Goal: Information Seeking & Learning: Compare options

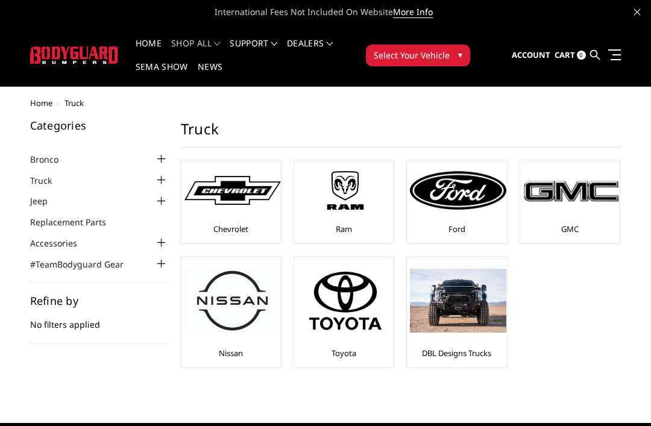
click at [459, 324] on img at bounding box center [458, 301] width 96 height 64
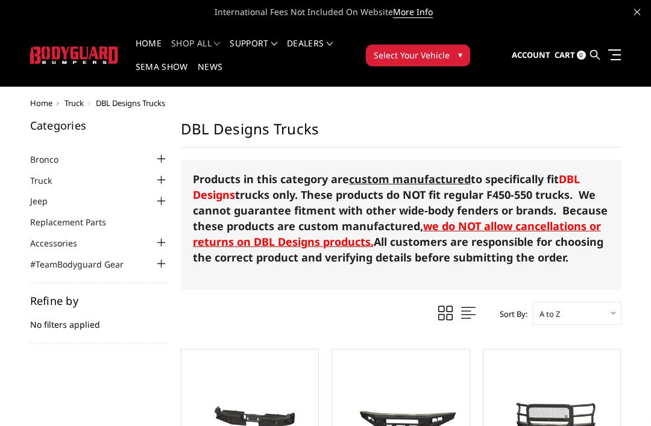
click at [162, 177] on div at bounding box center [161, 180] width 14 height 14
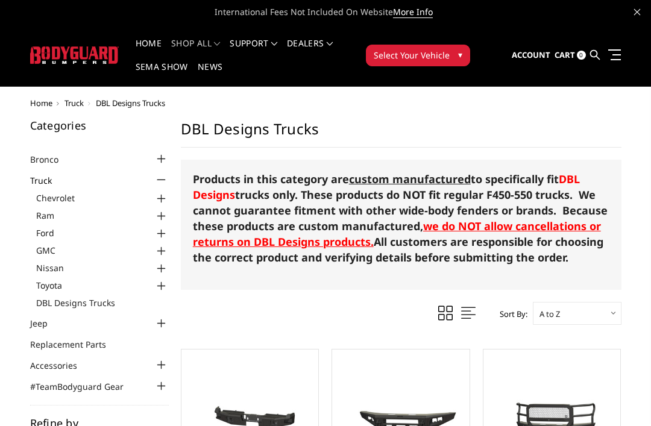
click at [160, 285] on div at bounding box center [161, 286] width 14 height 14
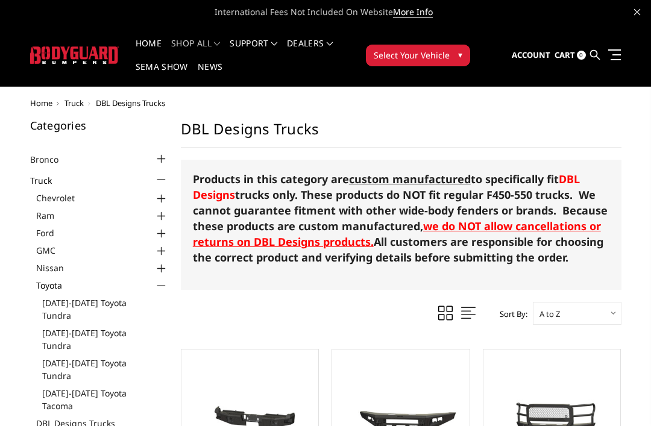
click at [74, 303] on link "[DATE]-[DATE] Toyota Tundra" at bounding box center [105, 309] width 127 height 25
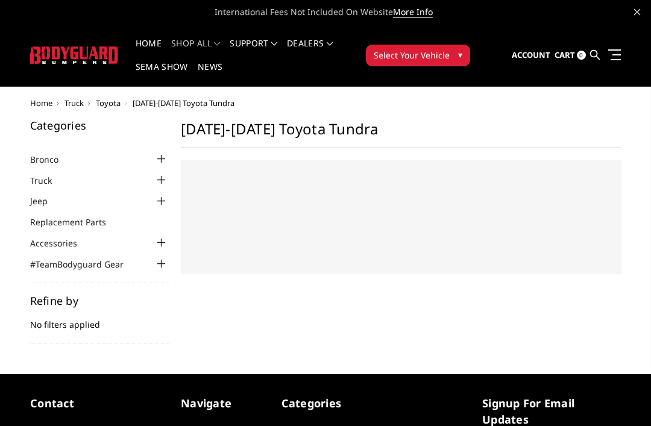
select select "US"
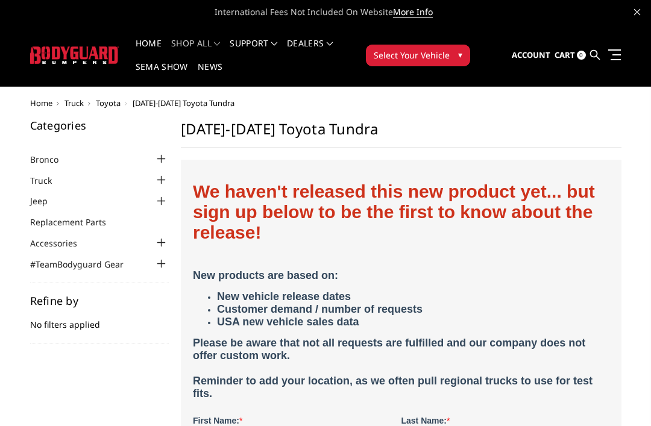
click at [160, 174] on div at bounding box center [161, 180] width 14 height 14
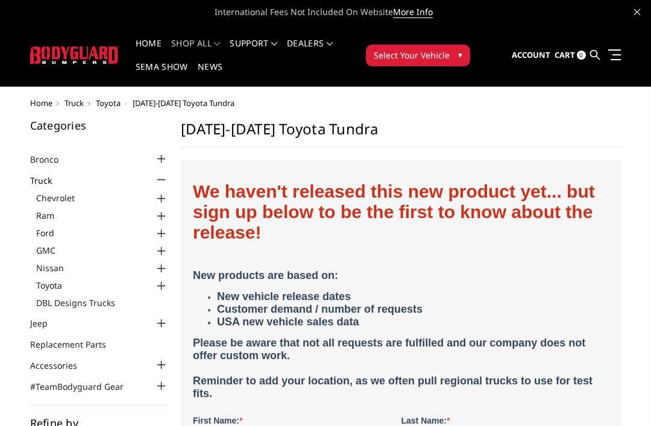
click at [168, 192] on div at bounding box center [161, 199] width 14 height 14
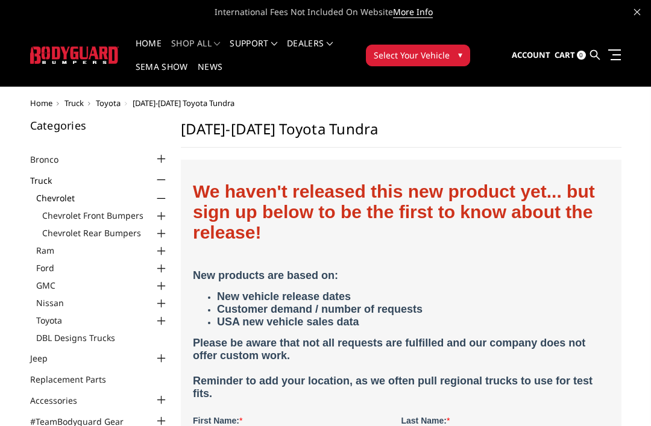
click at [160, 244] on div at bounding box center [161, 251] width 14 height 14
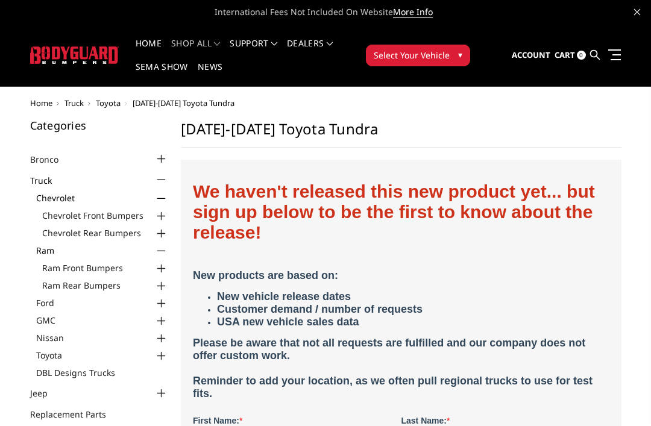
click at [157, 262] on div at bounding box center [161, 269] width 14 height 14
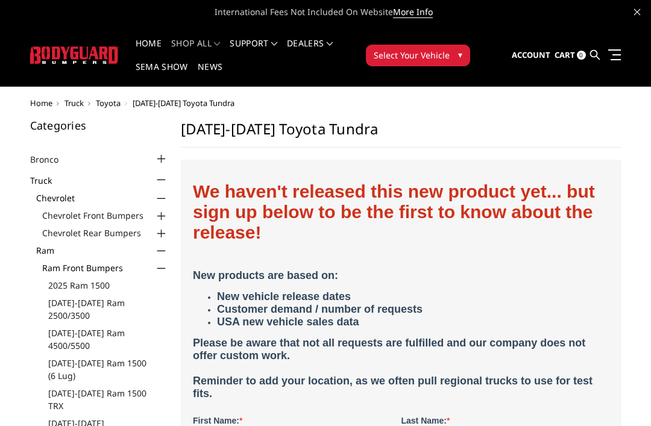
click at [74, 283] on link "2025 Ram 1500" at bounding box center [108, 285] width 121 height 13
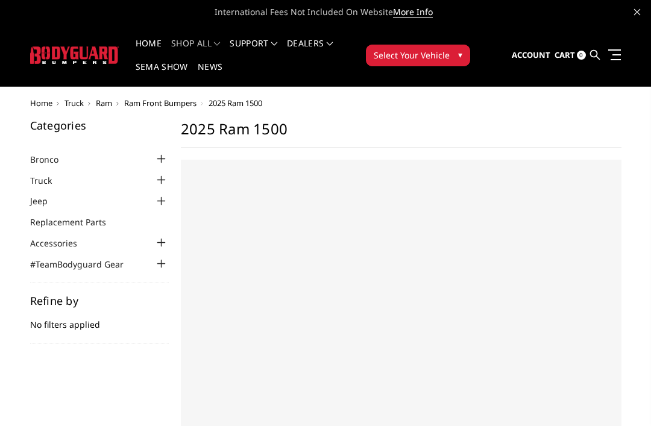
select select "US"
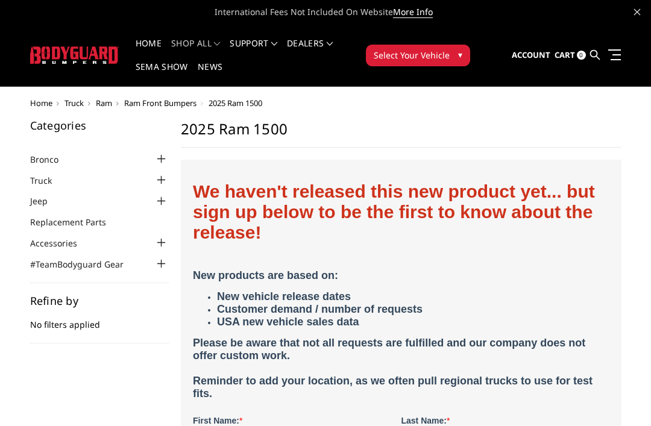
click at [159, 177] on div at bounding box center [161, 180] width 14 height 14
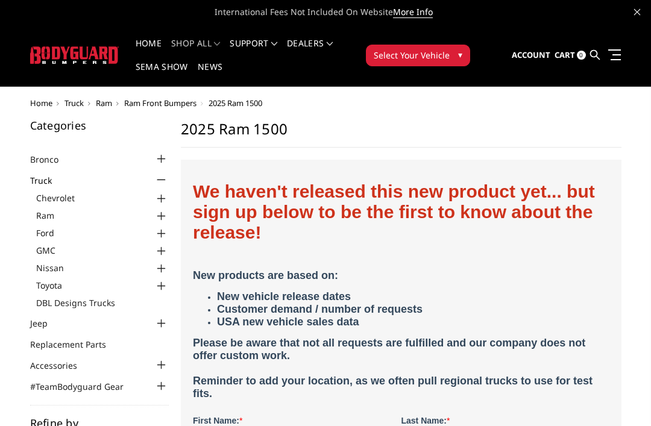
click at [164, 193] on div at bounding box center [161, 199] width 14 height 14
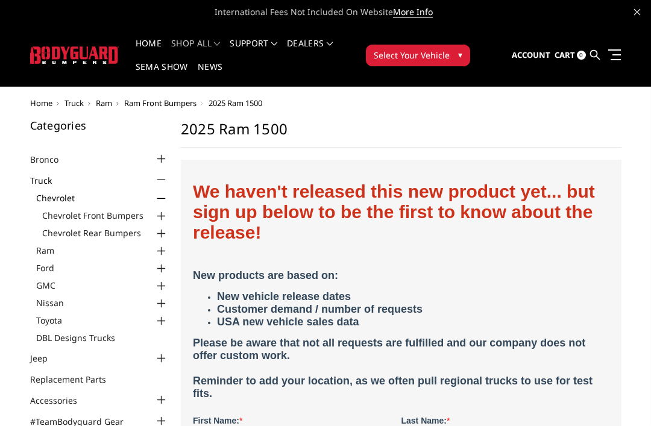
click at [162, 209] on div at bounding box center [161, 216] width 14 height 14
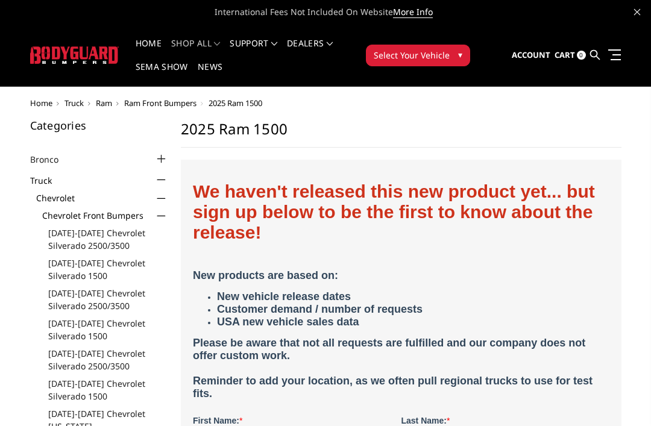
click at [69, 265] on link "[DATE]-[DATE] Chevrolet Silverado 1500" at bounding box center [108, 269] width 121 height 25
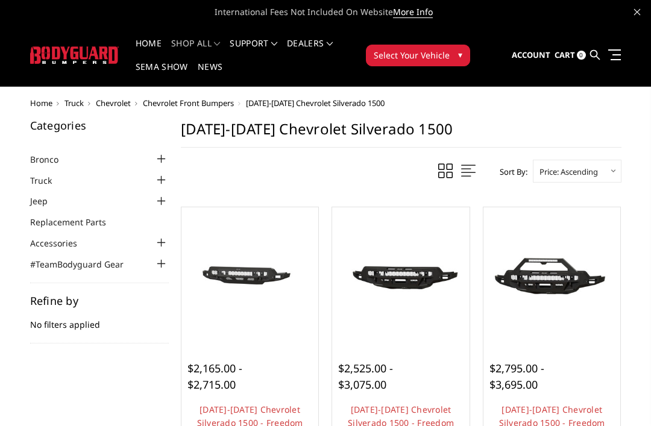
click at [166, 180] on div at bounding box center [161, 180] width 14 height 14
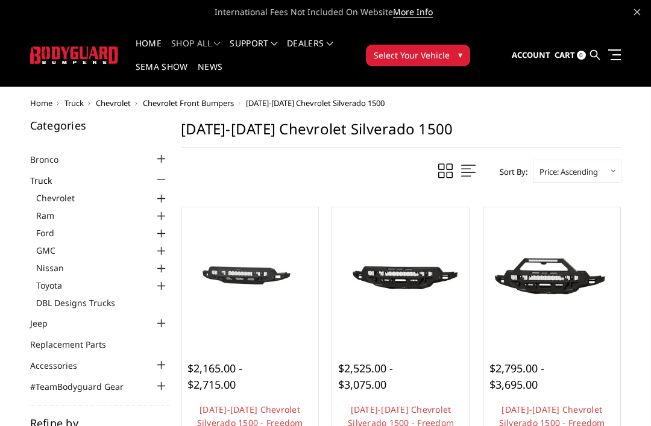
click at [165, 192] on div at bounding box center [161, 199] width 14 height 14
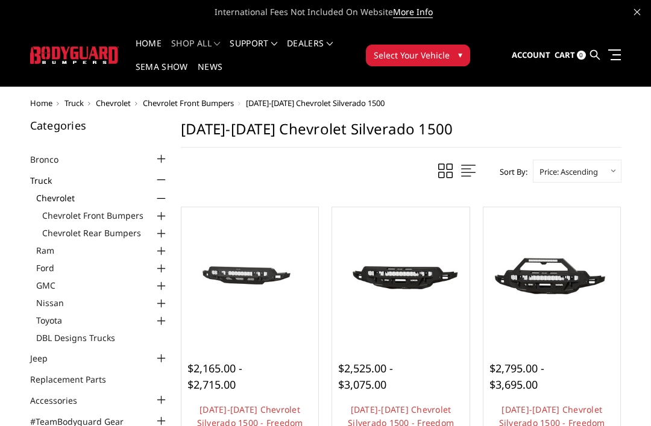
click at [163, 211] on div at bounding box center [161, 216] width 14 height 14
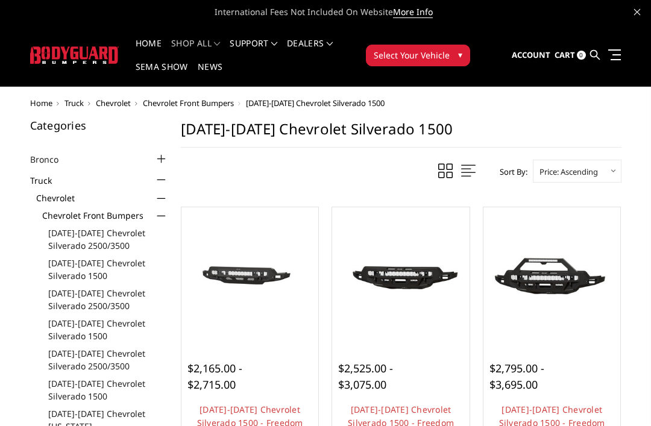
click at [80, 240] on link "[DATE]-[DATE] Chevrolet Silverado 2500/3500" at bounding box center [108, 239] width 121 height 25
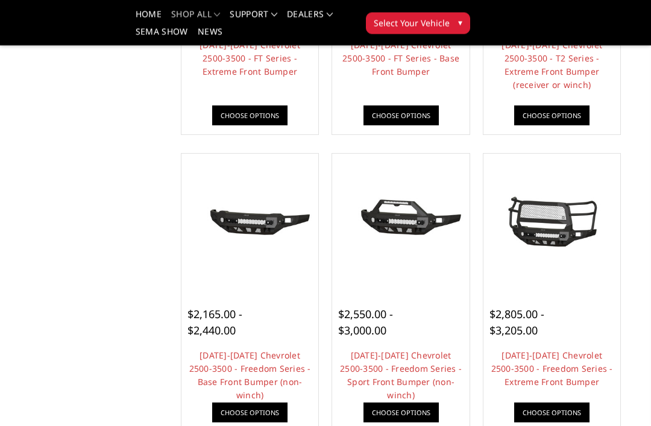
scroll to position [329, 0]
click at [237, 361] on link "2024-2025 Chevrolet 2500-3500 - Freedom Series - Base Front Bumper (non-winch)" at bounding box center [250, 375] width 122 height 51
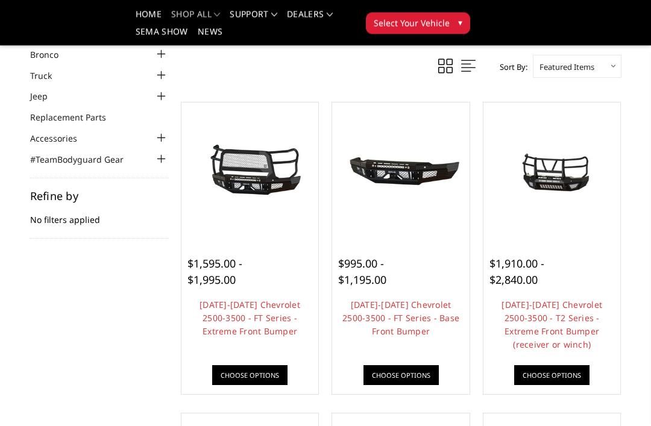
scroll to position [69, 0]
click at [422, 304] on link "2024-2025 Chevrolet 2500-3500 - FT Series - Base Front Bumper" at bounding box center [400, 318] width 117 height 38
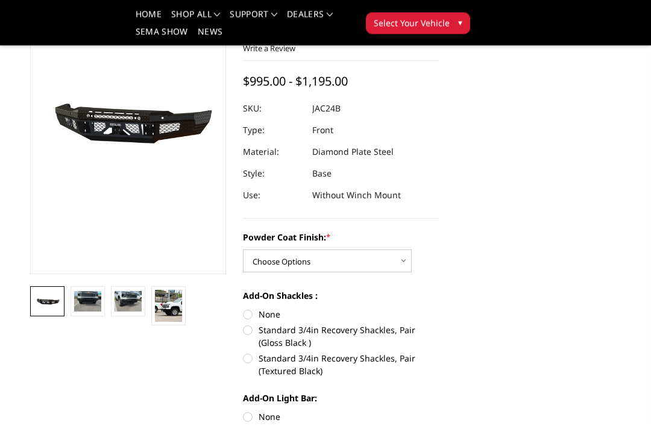
scroll to position [121, 0]
click at [84, 300] on img at bounding box center [87, 301] width 27 height 20
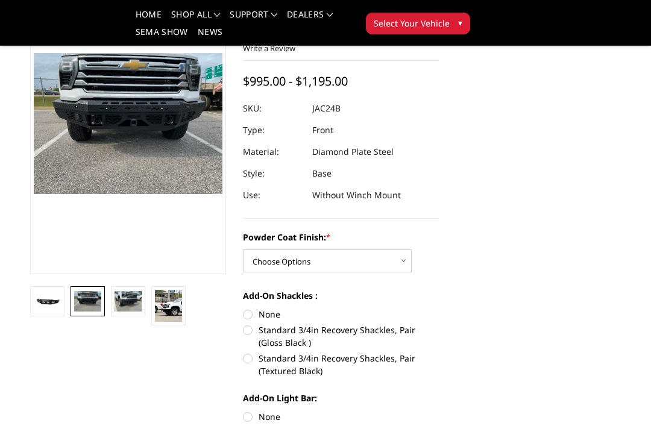
click at [136, 300] on img at bounding box center [128, 301] width 27 height 20
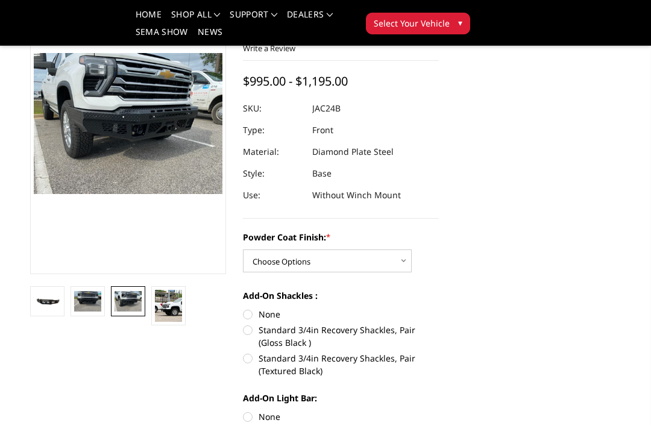
click at [175, 307] on img at bounding box center [168, 306] width 27 height 32
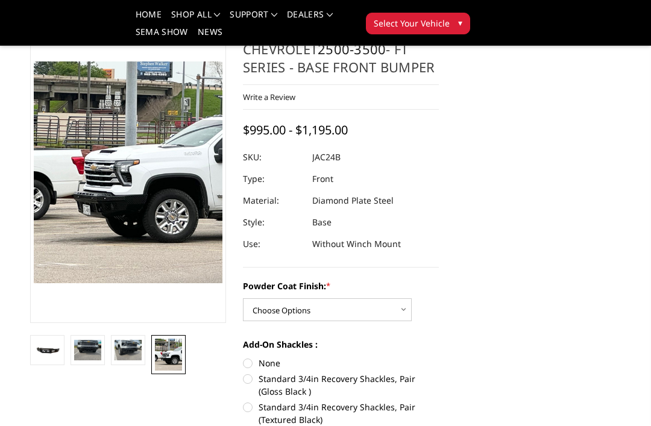
scroll to position [0, 0]
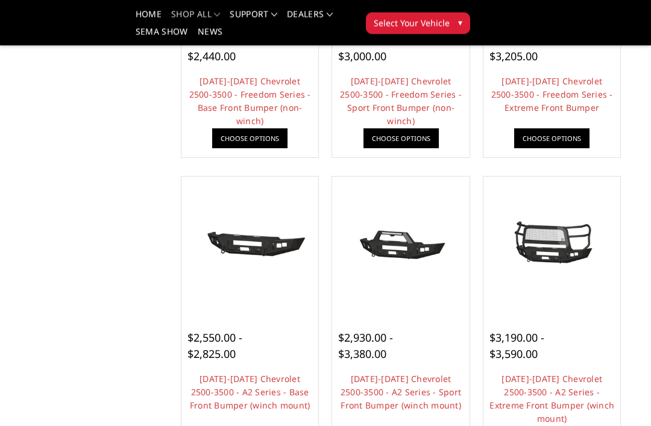
scroll to position [604, 0]
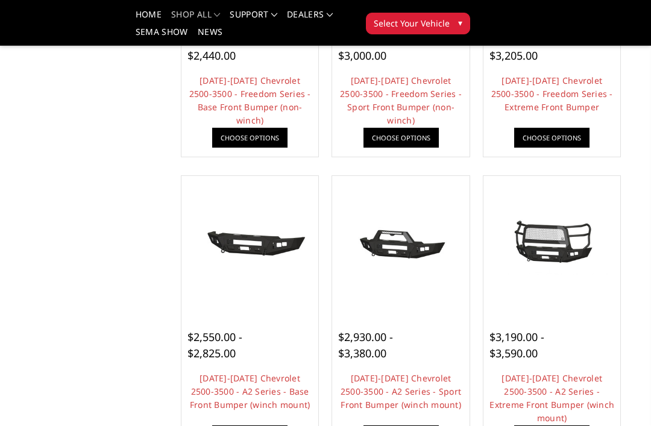
click at [239, 390] on link "[DATE]-[DATE] Chevrolet 2500-3500 - A2 Series - Base Front Bumper (winch mount)" at bounding box center [250, 392] width 121 height 38
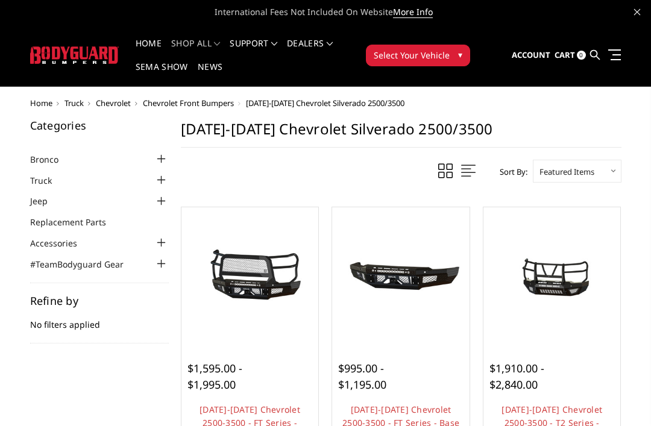
click at [161, 174] on div at bounding box center [161, 180] width 14 height 14
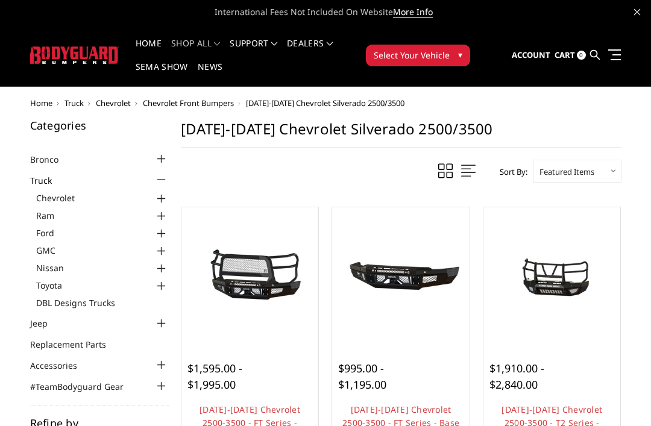
click at [165, 194] on div at bounding box center [161, 199] width 14 height 14
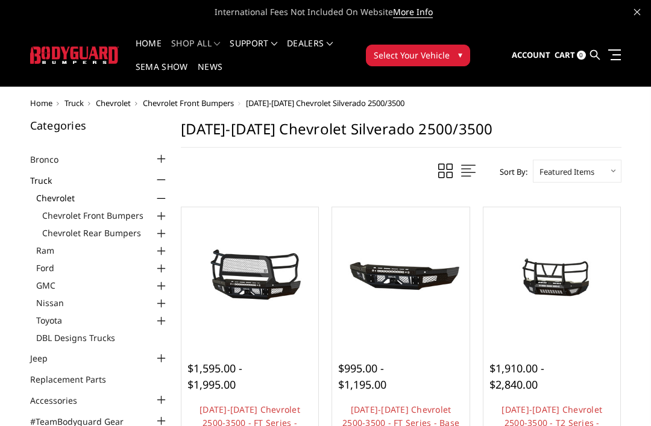
click at [162, 212] on div at bounding box center [161, 216] width 14 height 14
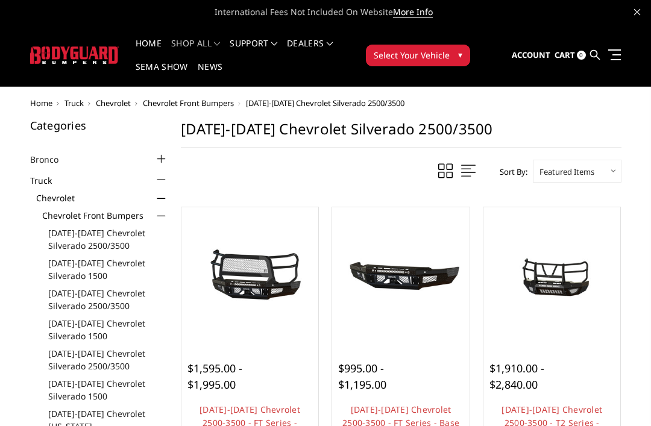
click at [78, 260] on link "[DATE]-[DATE] Chevrolet Silverado 1500" at bounding box center [108, 269] width 121 height 25
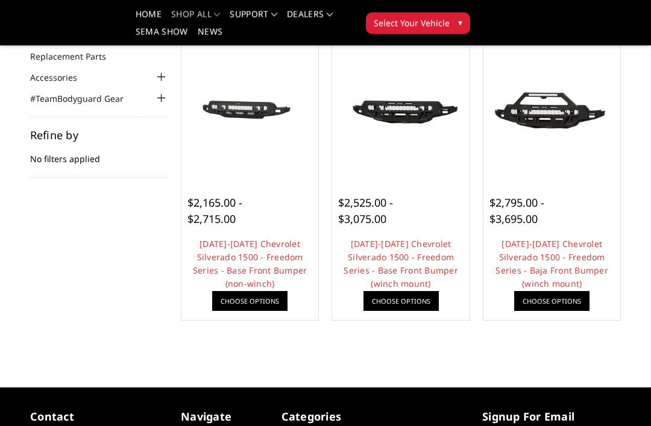
scroll to position [130, 0]
click at [240, 247] on link "[DATE]-[DATE] Chevrolet Silverado 1500 - Freedom Series - Base Front Bumper (no…" at bounding box center [250, 263] width 115 height 51
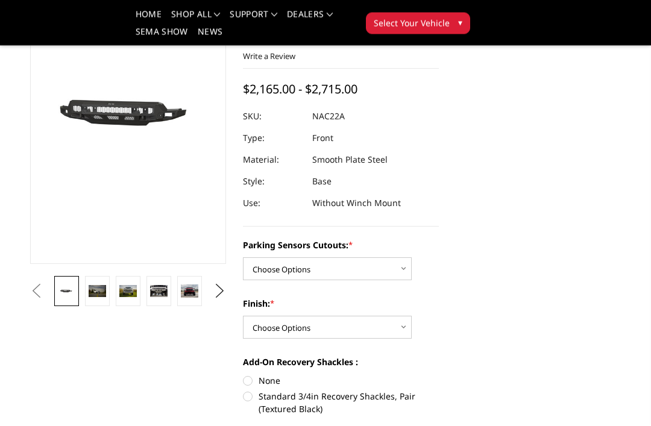
scroll to position [112, 0]
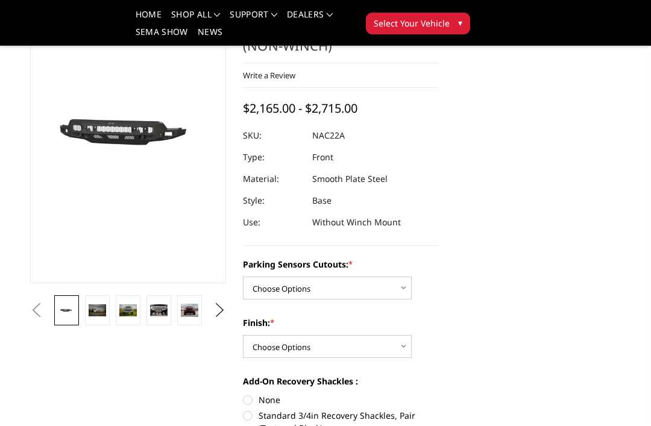
click at [90, 310] on img at bounding box center [97, 309] width 17 height 11
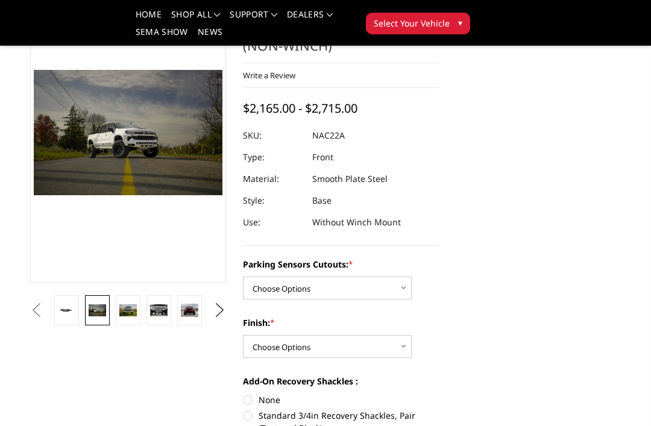
click at [221, 310] on button "Next" at bounding box center [220, 310] width 18 height 18
click at [94, 309] on img at bounding box center [97, 309] width 17 height 11
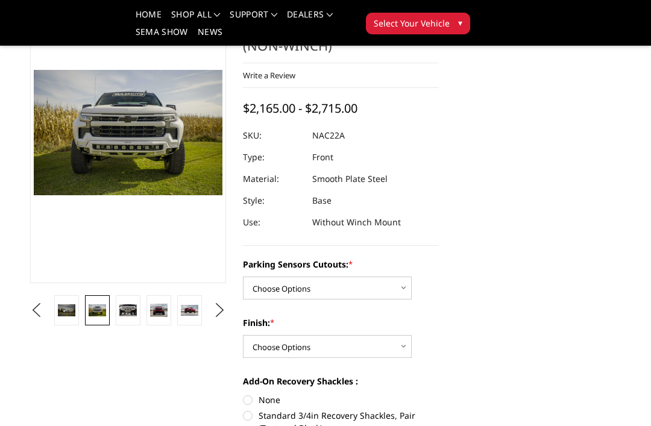
click at [132, 313] on img at bounding box center [127, 309] width 17 height 11
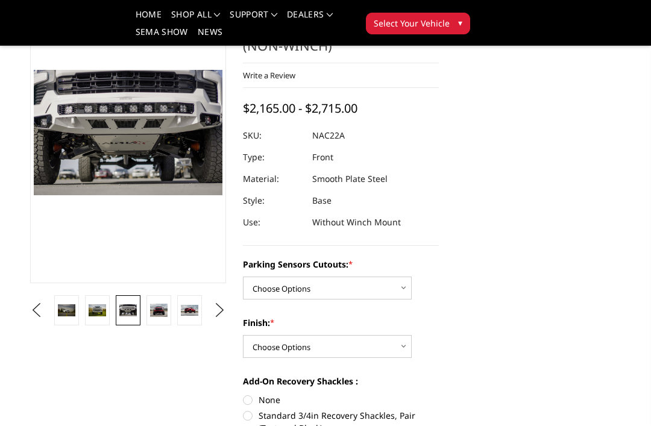
click at [156, 313] on img at bounding box center [158, 311] width 17 height 14
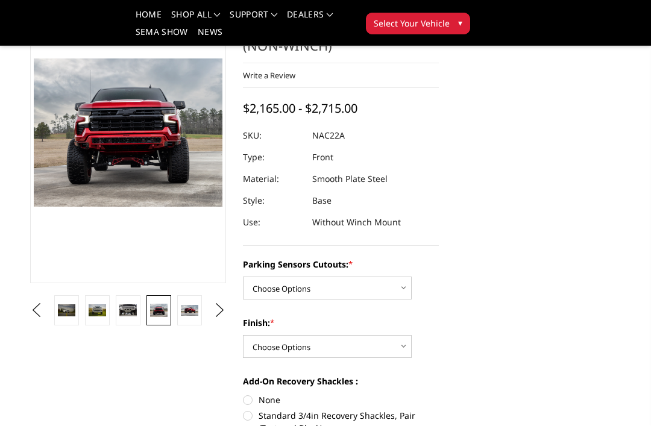
click at [200, 307] on link at bounding box center [189, 310] width 25 height 30
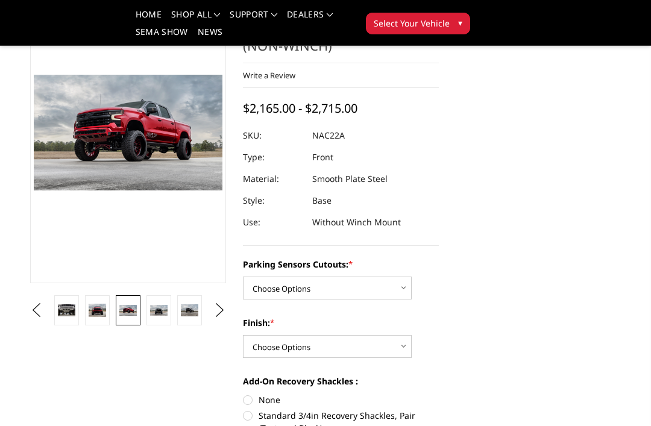
click at [164, 308] on img at bounding box center [158, 310] width 17 height 11
